Goal: Communication & Community: Answer question/provide support

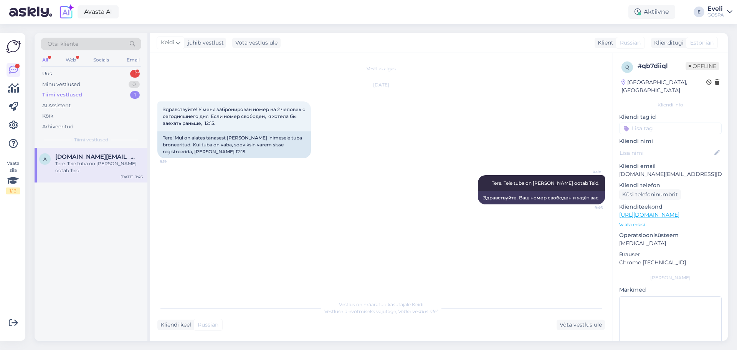
click at [78, 163] on div "Tere. Teie tuba on [PERSON_NAME] ootab Teid." at bounding box center [99, 167] width 88 height 14
click at [92, 164] on div "Tere. Teie tuba on [PERSON_NAME] ootab Teid." at bounding box center [99, 167] width 88 height 14
click at [72, 75] on div "Uus 1" at bounding box center [91, 73] width 101 height 11
click at [86, 165] on div "[PERSON_NAME] aastal teid külastanud ja viimased aastad on olnud probleem selle…" at bounding box center [99, 167] width 88 height 14
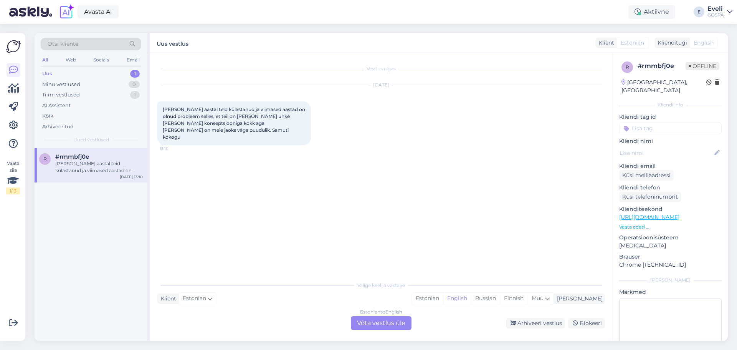
click at [263, 199] on div "Vestlus algas [DATE] Oleme igal aastal teid külastanud ja viimased aastad on ol…" at bounding box center [384, 166] width 455 height 210
drag, startPoint x: 398, startPoint y: 325, endPoint x: 392, endPoint y: 325, distance: 6.5
click at [398, 325] on div "Estonian to English Võta vestlus üle" at bounding box center [381, 323] width 61 height 14
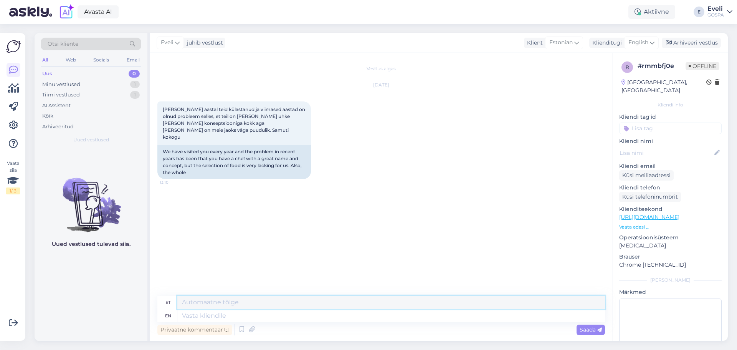
drag, startPoint x: 263, startPoint y: 301, endPoint x: 303, endPoint y: 265, distance: 53.9
click at [263, 301] on textarea at bounding box center [391, 302] width 428 height 13
click at [645, 39] on span "English" at bounding box center [639, 42] width 20 height 8
type input "es"
click at [614, 89] on link "Estonian" at bounding box center [624, 89] width 84 height 12
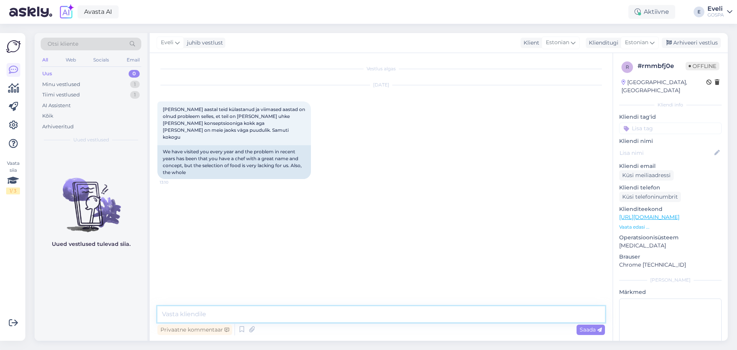
click at [175, 314] on textarea at bounding box center [381, 314] width 448 height 16
type textarea "Tere"
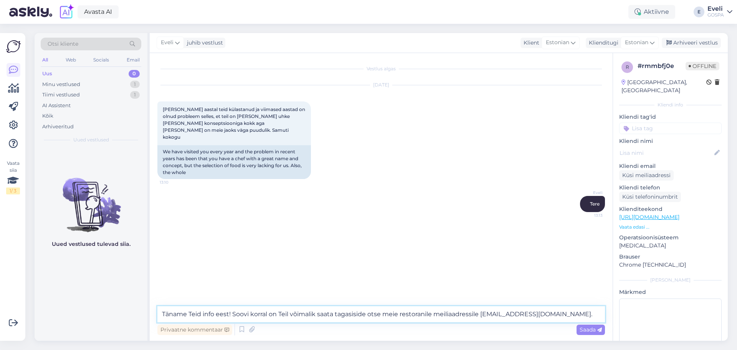
click at [229, 313] on textarea "Täname Teid info eest! Soovi korral on Teil võimalik saata tagasiside otse meie…" at bounding box center [381, 314] width 448 height 16
drag, startPoint x: 231, startPoint y: 313, endPoint x: 156, endPoint y: 304, distance: 75.8
click at [155, 306] on div "Vestlus algas [DATE] Oleme igal aastal teid külastanud ja viimased aastad on ol…" at bounding box center [381, 197] width 463 height 288
type textarea "Aitäh, et võtsite meiega ühendust! Soovi korral on Teil võimalik saata tagasisi…"
drag, startPoint x: 584, startPoint y: 316, endPoint x: 607, endPoint y: 310, distance: 24.2
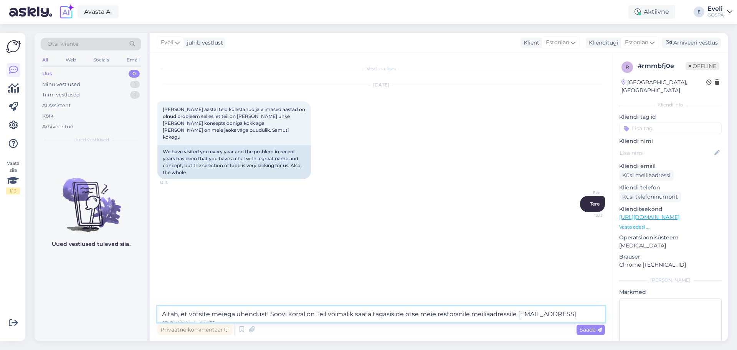
click at [584, 317] on textarea "Aitäh, et võtsite meiega ühendust! Soovi korral on Teil võimalik saata tagasisi…" at bounding box center [381, 314] width 448 height 16
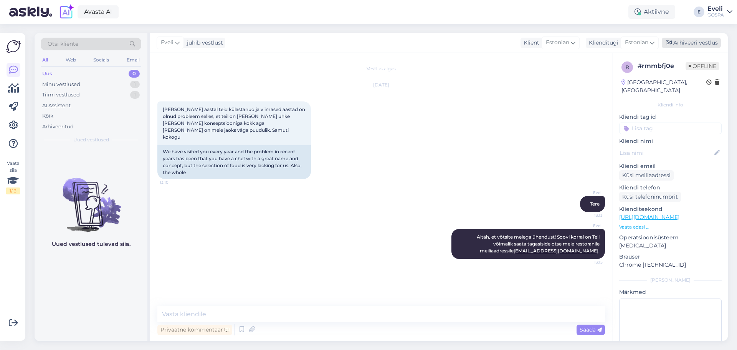
click at [692, 44] on div "Arhiveeri vestlus" at bounding box center [691, 43] width 59 height 10
